Goal: Task Accomplishment & Management: Manage account settings

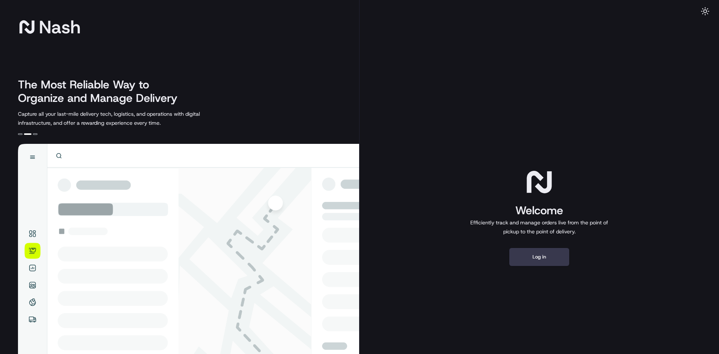
drag, startPoint x: 553, startPoint y: 258, endPoint x: 580, endPoint y: 164, distance: 97.8
click at [553, 255] on button "Log in" at bounding box center [539, 257] width 60 height 18
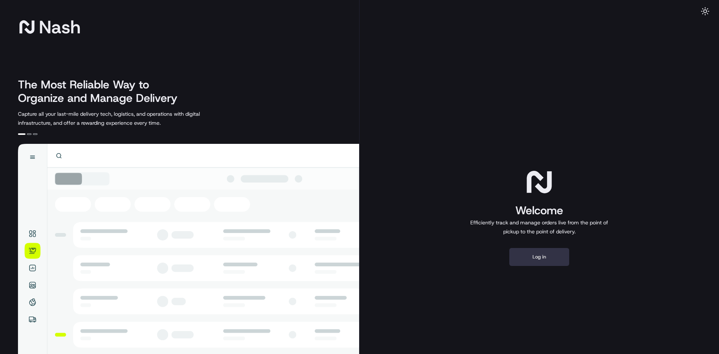
click at [541, 255] on button "Log in" at bounding box center [539, 257] width 60 height 18
